Goal: Check status: Check status

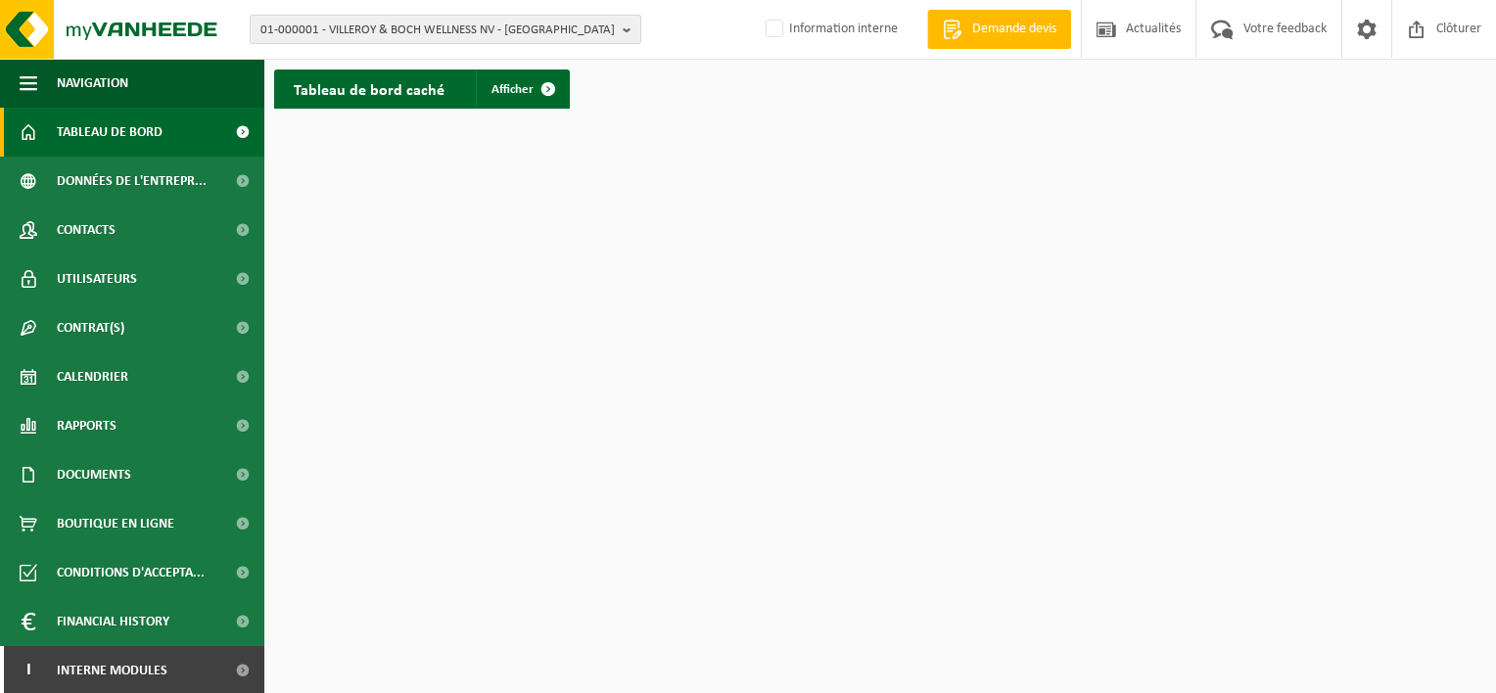
click at [397, 24] on span "01-000001 - VILLEROY & BOCH WELLNESS NV - ROESELARE" at bounding box center [437, 30] width 354 height 29
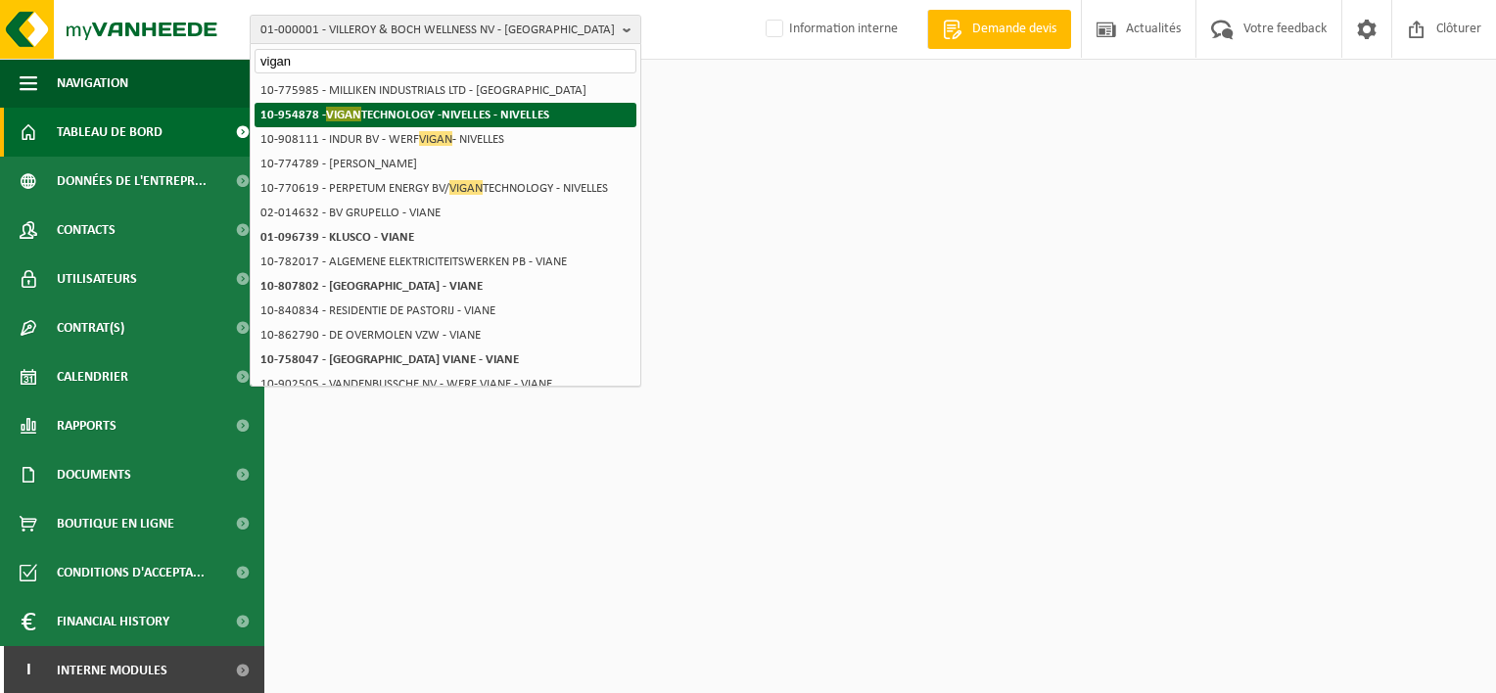
type input "vigan"
click at [374, 115] on strong "10-954878 - VIGAN TECHNOLOGY -NIVELLES - NIVELLES" at bounding box center [404, 114] width 289 height 15
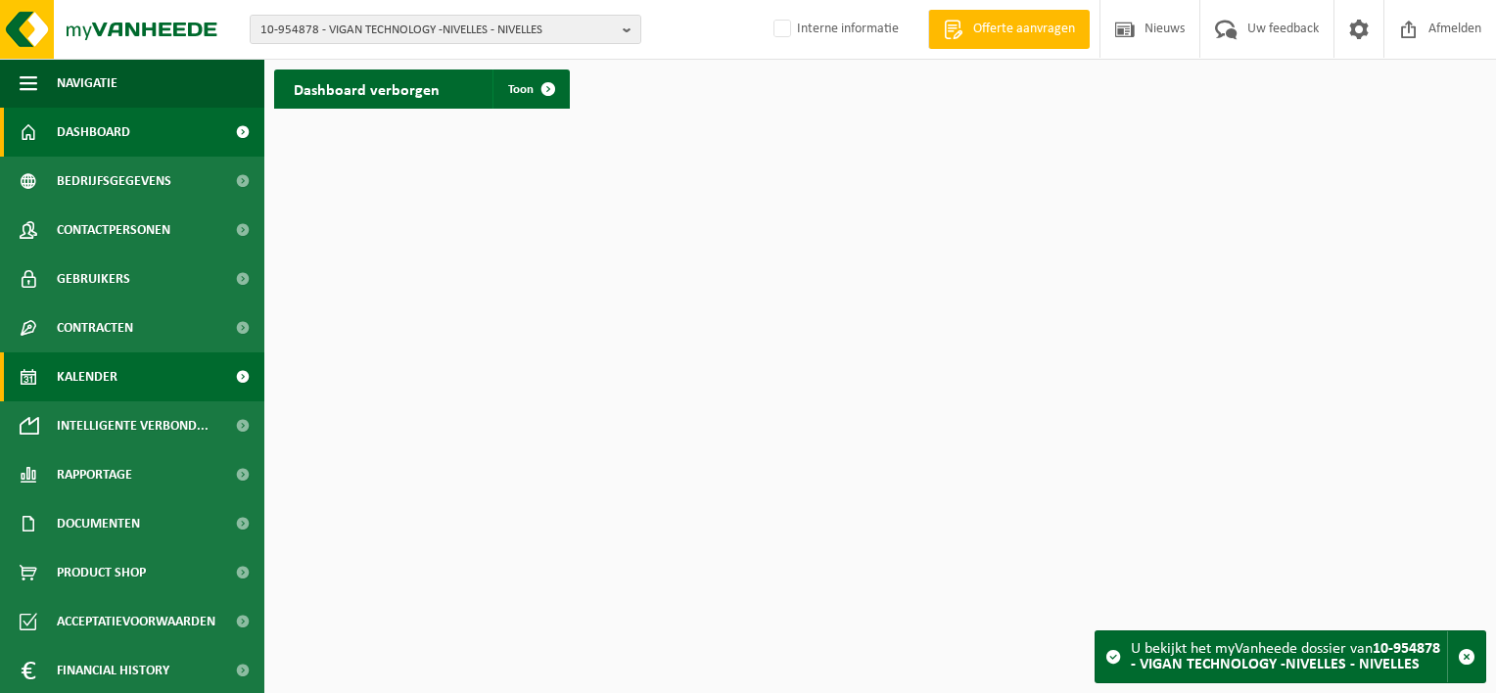
click at [111, 372] on span "Kalender" at bounding box center [87, 376] width 61 height 49
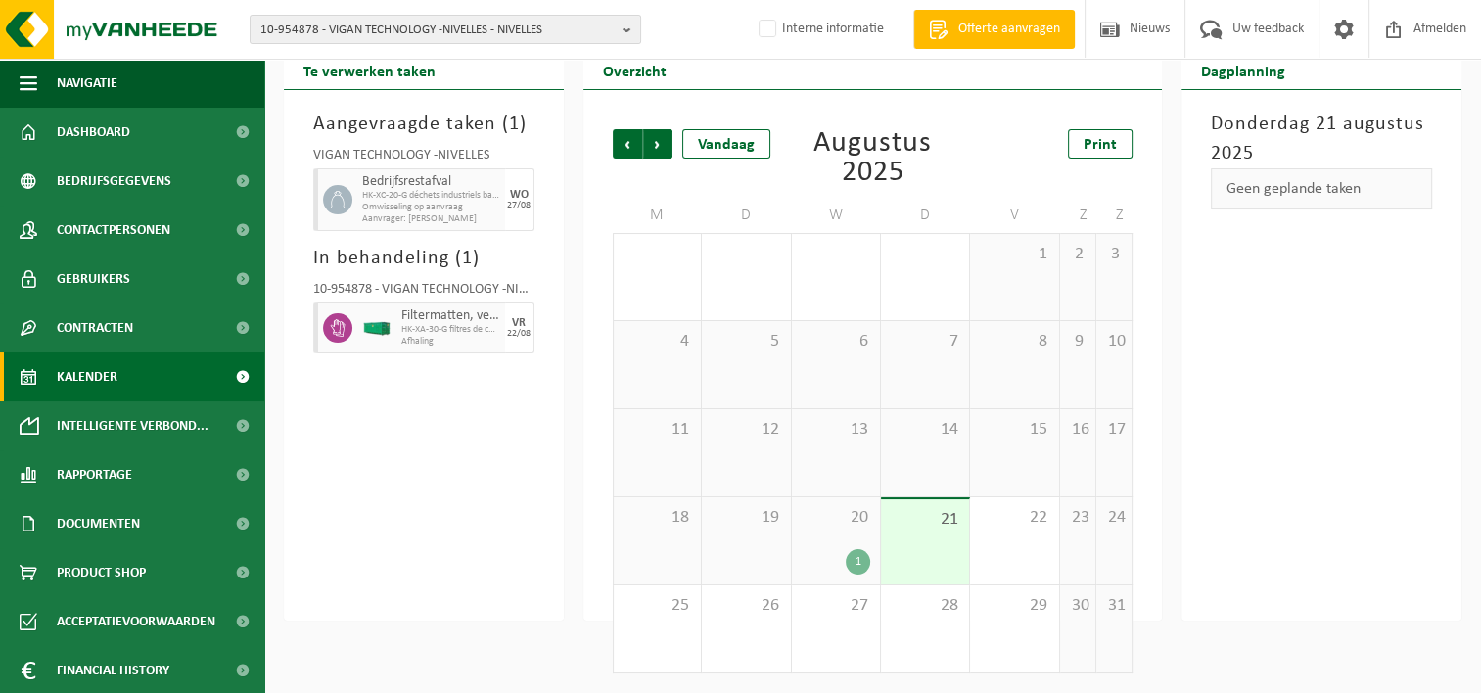
scroll to position [63, 0]
click at [677, 620] on div "25" at bounding box center [657, 628] width 87 height 87
click at [395, 214] on span "Aanvrager: PIERRE DELVAUX" at bounding box center [431, 219] width 138 height 12
click at [328, 443] on div "Aangevraagde taken ( 1 ) VIGAN TECHNOLOGY -NIVELLES Bedrijfsrestafval HK-XC-20-…" at bounding box center [424, 355] width 280 height 531
click at [664, 149] on span "Volgende" at bounding box center [657, 143] width 29 height 29
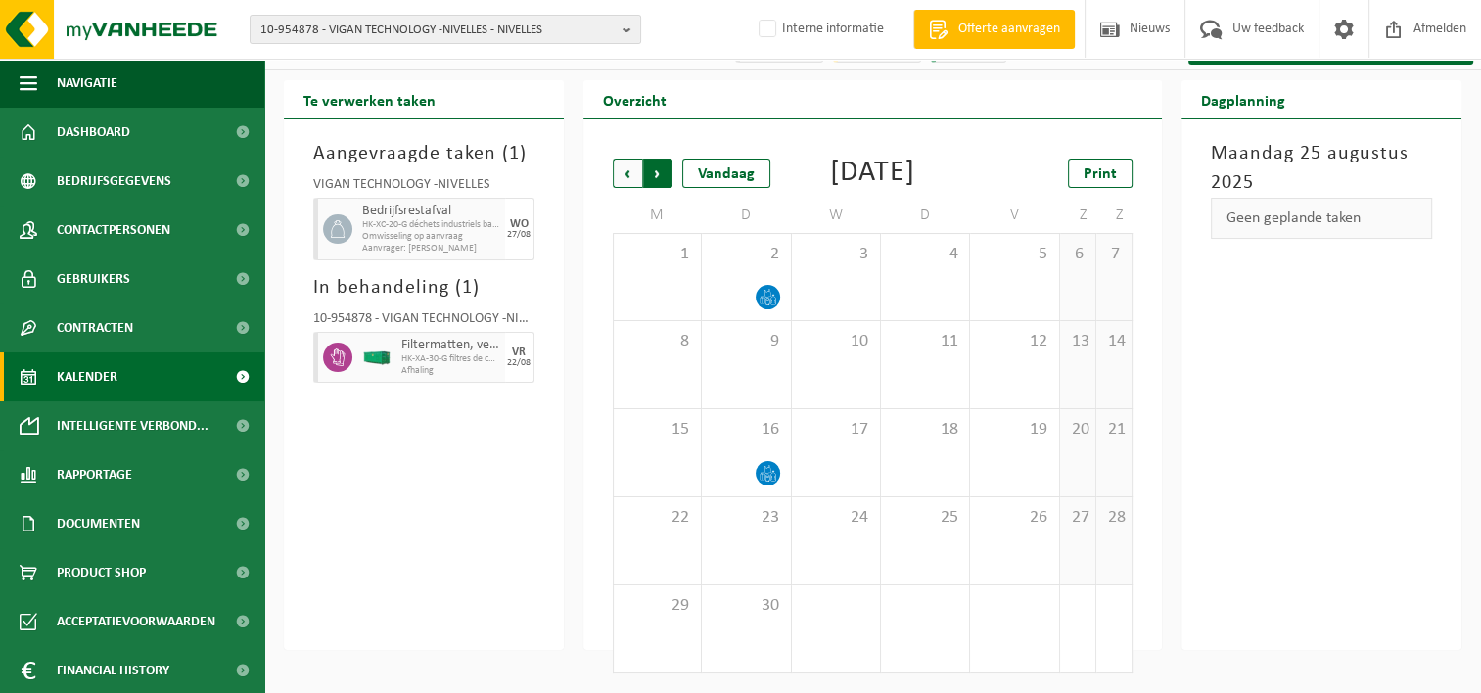
click at [628, 159] on span "Vorige" at bounding box center [627, 173] width 29 height 29
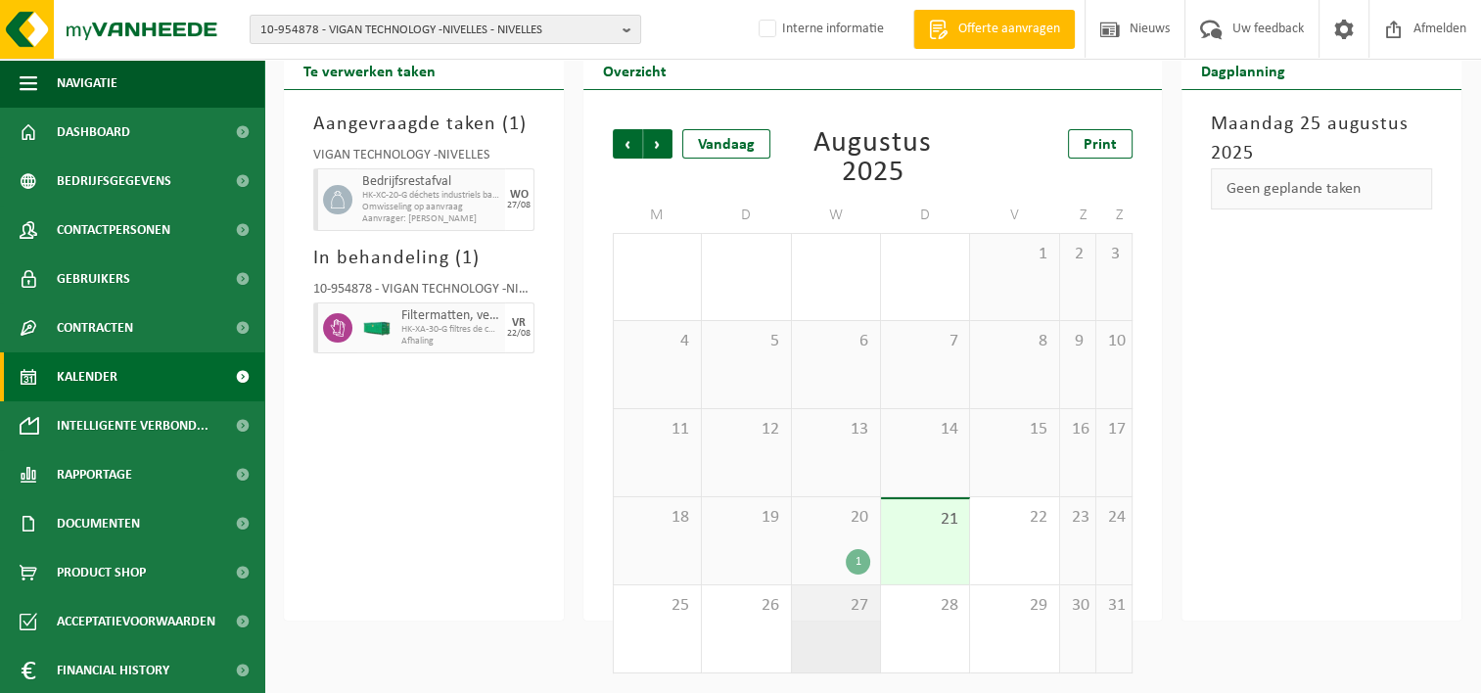
click at [849, 631] on div "27" at bounding box center [836, 628] width 88 height 87
